Goal: Navigation & Orientation: Find specific page/section

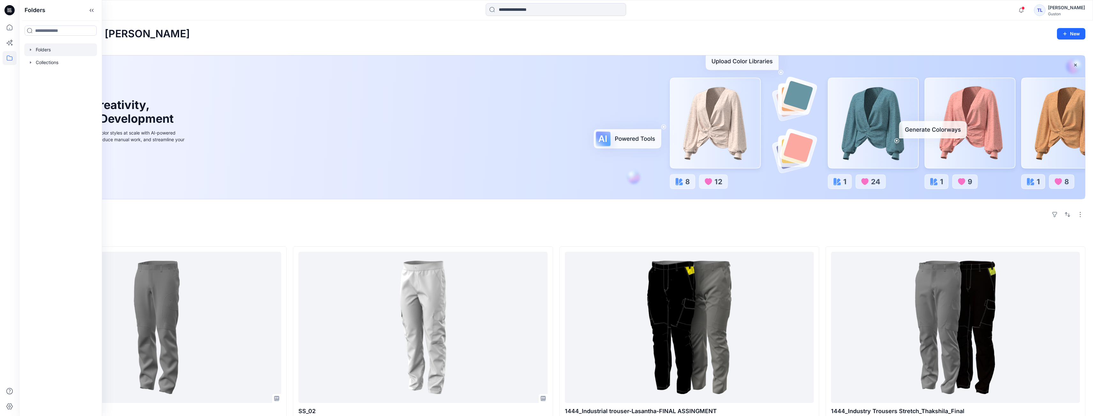
click at [46, 54] on div at bounding box center [60, 49] width 73 height 13
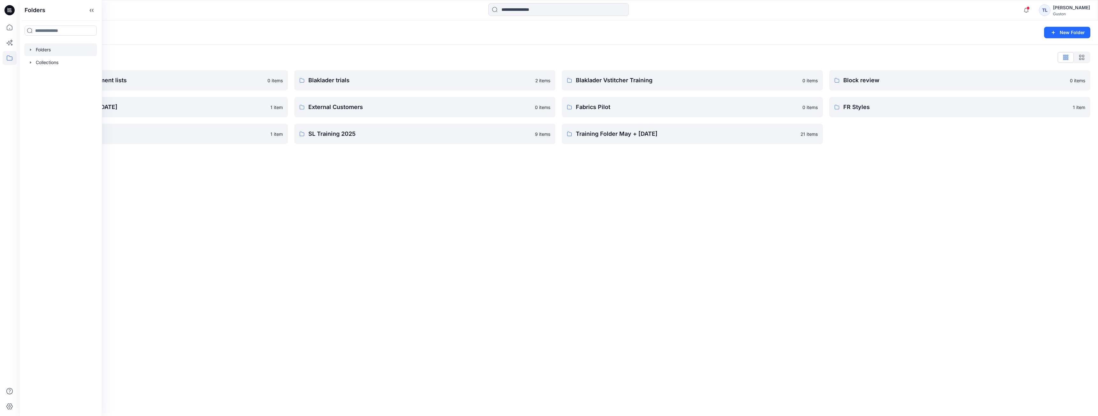
click at [213, 194] on div "Folders New Folder Folders List Avatars and measurement lists 0 items Developme…" at bounding box center [558, 218] width 1078 height 396
click at [362, 138] on p "SL Training 2025" at bounding box center [419, 134] width 223 height 9
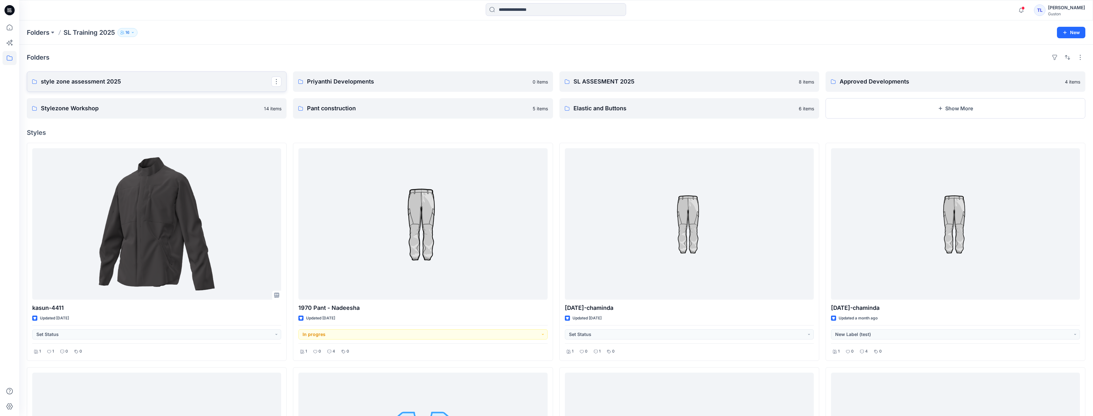
click at [130, 84] on p "style zone assessment 2025" at bounding box center [156, 81] width 230 height 9
click at [633, 84] on p "SL ASSESMENT 2025" at bounding box center [688, 81] width 230 height 9
click at [850, 85] on p "Approved Developments" at bounding box center [954, 81] width 230 height 9
click at [55, 86] on link "style zone assessment 2025" at bounding box center [157, 81] width 260 height 20
click at [897, 60] on div "Folders" at bounding box center [556, 57] width 1058 height 10
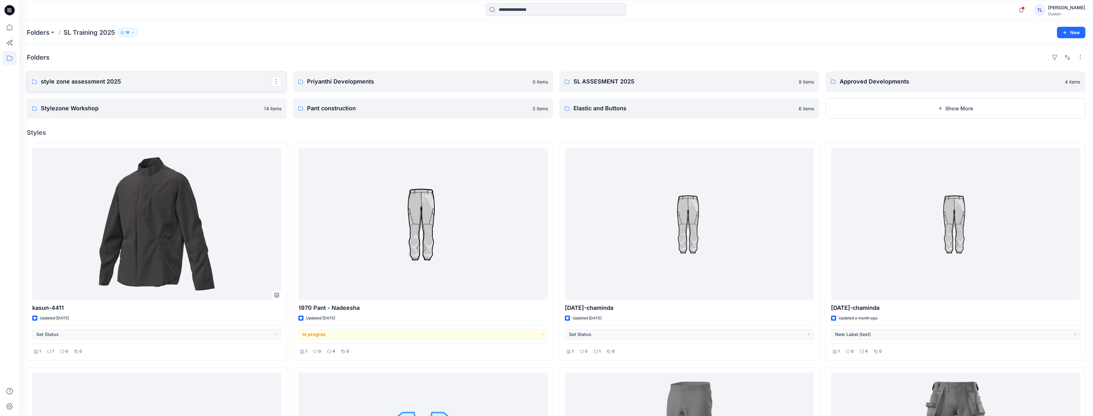
click at [54, 81] on p "style zone assessment 2025" at bounding box center [156, 81] width 230 height 9
click at [642, 80] on p "SL ASSESMENT 2025" at bounding box center [688, 81] width 230 height 9
click at [974, 81] on p "Approved Developments" at bounding box center [954, 81] width 230 height 9
click at [160, 105] on p "Stylezone Workshop" at bounding box center [156, 108] width 230 height 9
click at [68, 87] on link "style zone assessment 2025" at bounding box center [157, 81] width 260 height 20
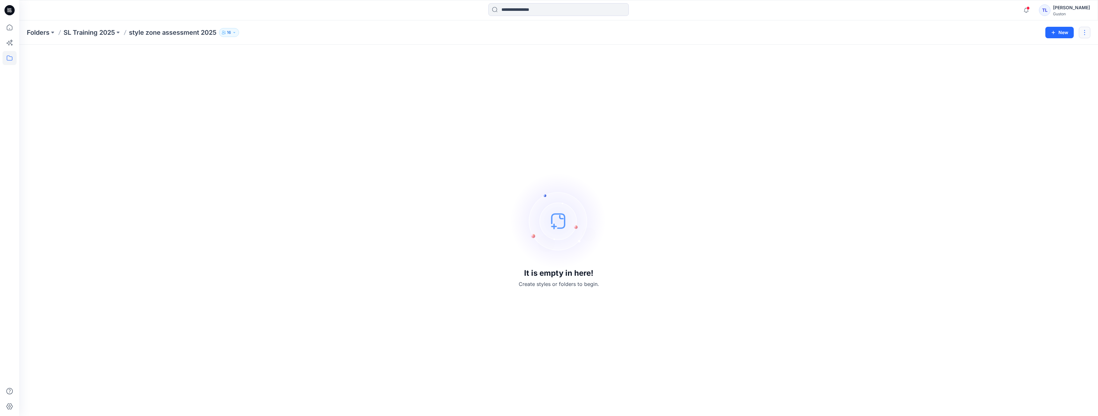
click at [1086, 34] on button "button" at bounding box center [1083, 32] width 11 height 11
click at [742, 185] on div "It is empty in here! Create styles or folders to begin." at bounding box center [558, 230] width 1063 height 356
click at [1055, 8] on div "[PERSON_NAME]" at bounding box center [1071, 8] width 37 height 8
drag, startPoint x: 852, startPoint y: 136, endPoint x: 787, endPoint y: 135, distance: 64.1
click at [850, 136] on div "It is empty in here! Create styles or folders to begin." at bounding box center [558, 230] width 1063 height 356
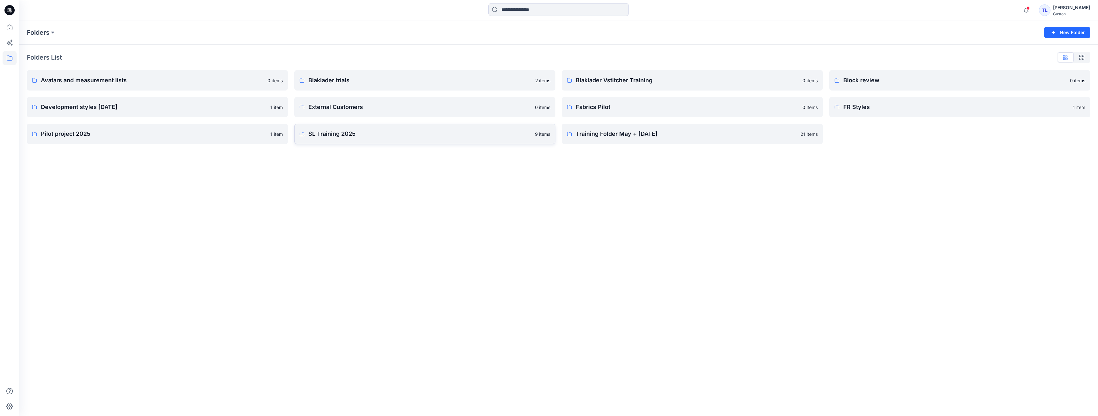
click at [387, 133] on p "SL Training 2025" at bounding box center [419, 134] width 223 height 9
click at [593, 136] on p "Training Folder May + [DATE]" at bounding box center [686, 134] width 221 height 9
